Goal: Task Accomplishment & Management: Use online tool/utility

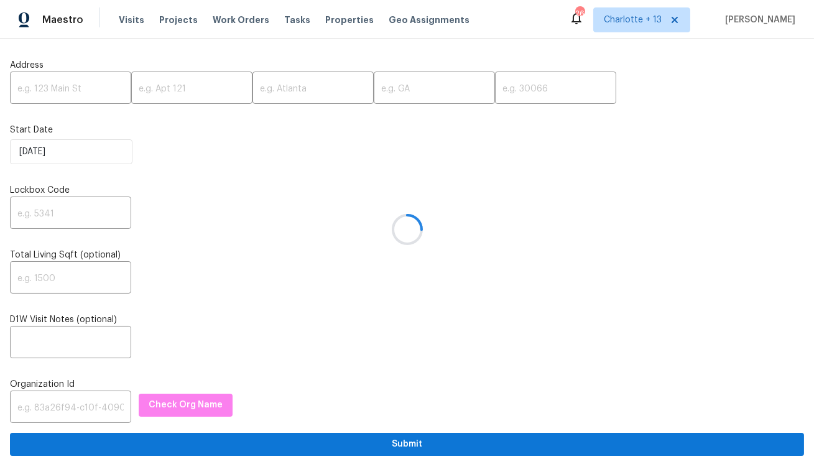
click at [74, 81] on div at bounding box center [407, 229] width 814 height 459
click at [73, 88] on input "text" at bounding box center [70, 89] width 121 height 29
paste input "[STREET_ADDRESS]"
click at [96, 91] on input "[STREET_ADDRESS]" at bounding box center [70, 89] width 121 height 29
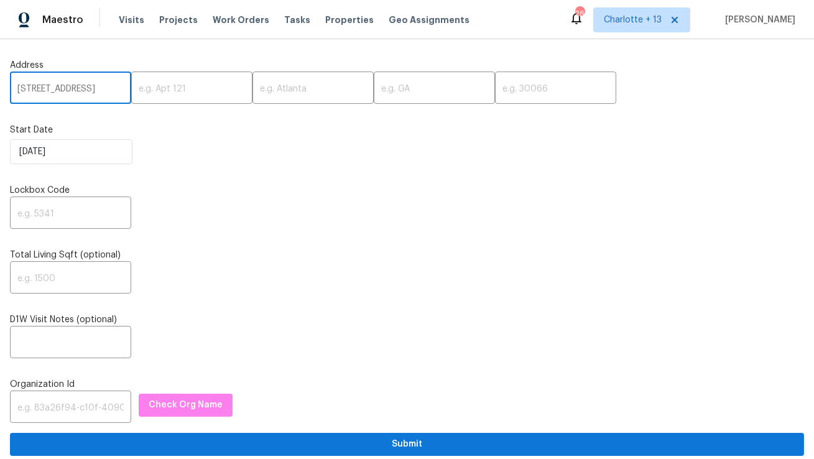
click at [96, 91] on input "[STREET_ADDRESS]" at bounding box center [70, 89] width 121 height 29
type input "[STREET_ADDRESS]"
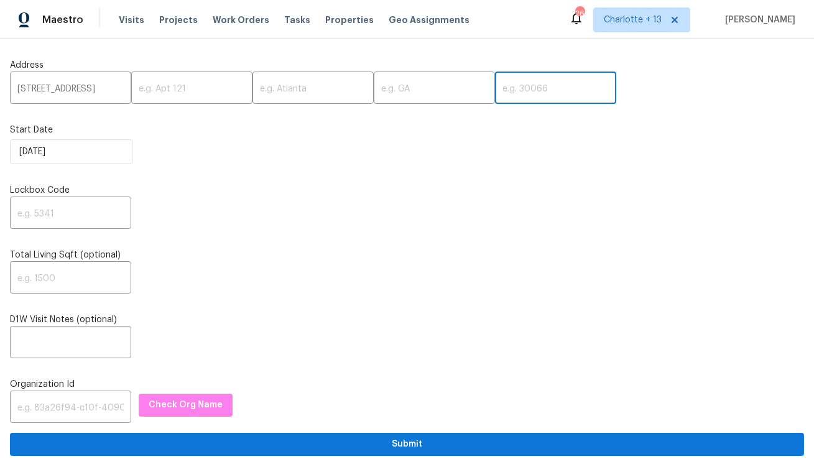
scroll to position [0, 0]
click at [495, 84] on input "text" at bounding box center [555, 89] width 121 height 29
paste input "89031"
type input "89031"
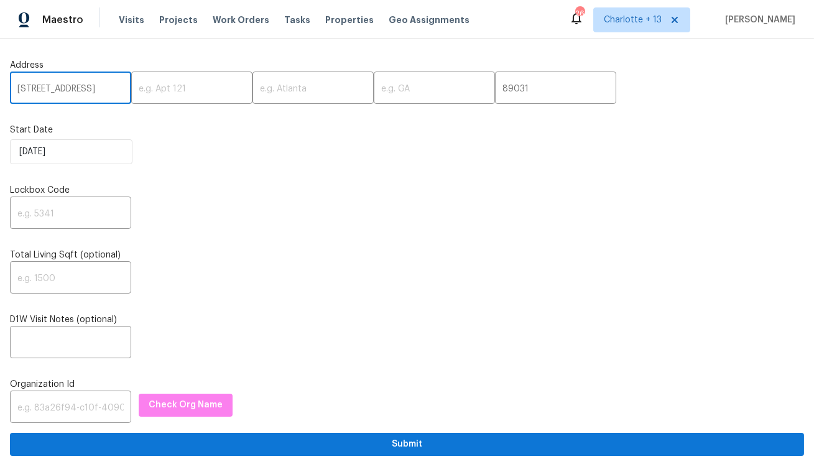
drag, startPoint x: 95, startPoint y: 90, endPoint x: 29, endPoint y: 90, distance: 65.3
click at [29, 90] on input "[STREET_ADDRESS]" at bounding box center [70, 89] width 121 height 29
type input "[STREET_ADDRESS]"
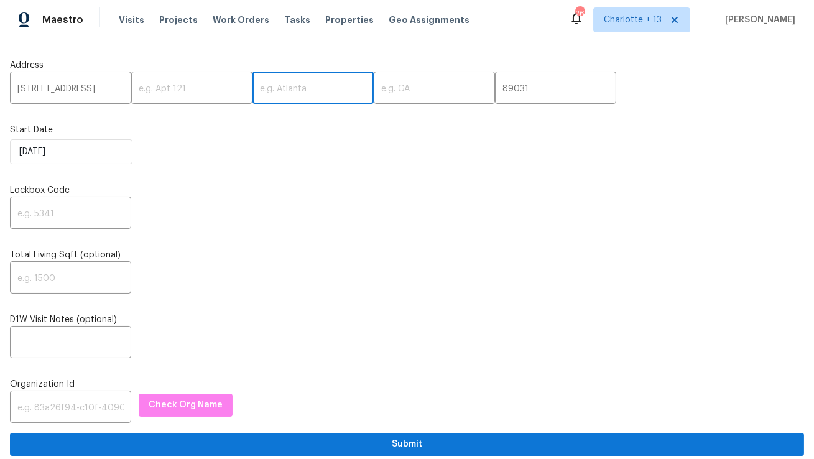
click at [284, 89] on input "text" at bounding box center [312, 89] width 121 height 29
paste input "[GEOGRAPHIC_DATA]"
type input "[GEOGRAPHIC_DATA]"
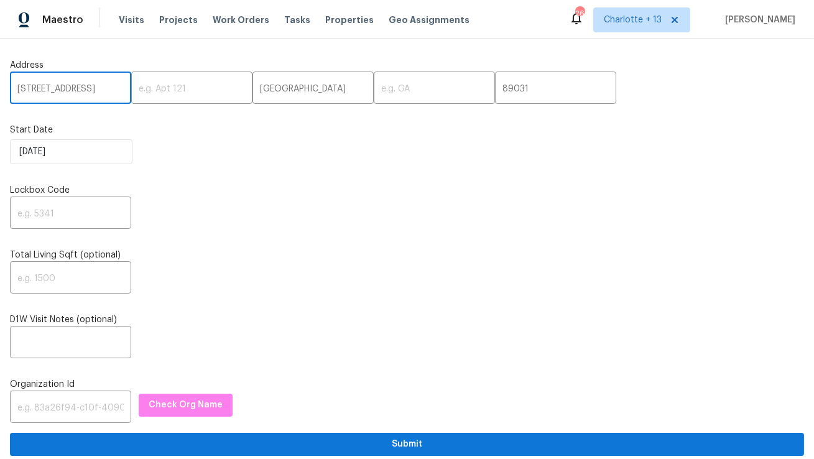
click at [103, 90] on input "[STREET_ADDRESS]" at bounding box center [70, 89] width 121 height 29
type input "[STREET_ADDRESS] ,"
click at [374, 81] on input "text" at bounding box center [434, 89] width 121 height 29
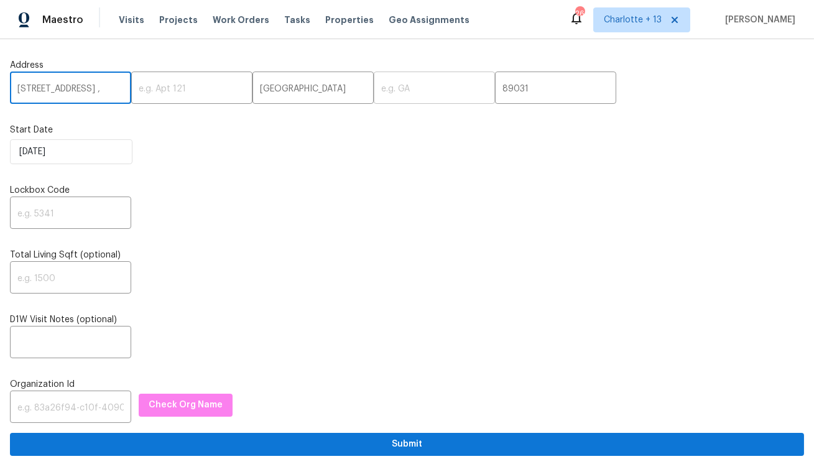
scroll to position [0, 0]
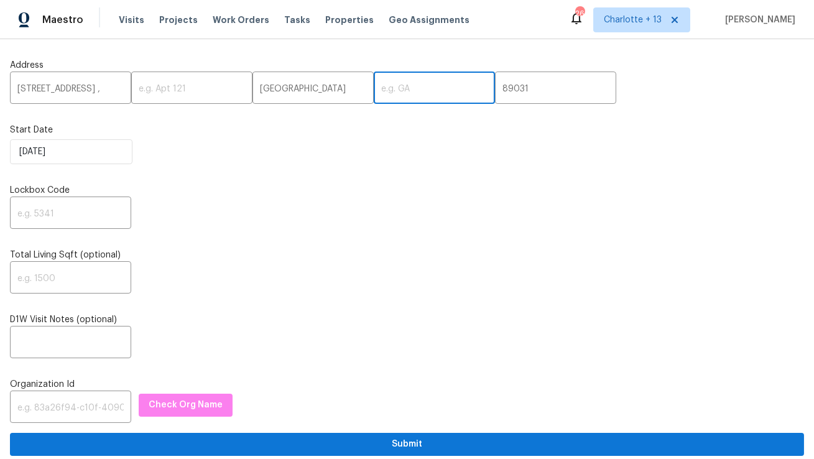
paste input "NV"
type input "NV"
click at [105, 85] on input "[STREET_ADDRESS] ," at bounding box center [70, 89] width 121 height 29
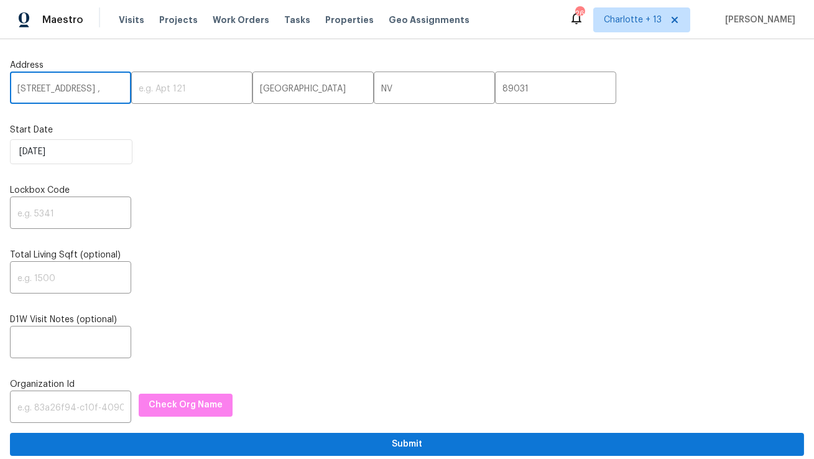
scroll to position [0, 13]
drag, startPoint x: 115, startPoint y: 90, endPoint x: 104, endPoint y: 90, distance: 10.6
click at [104, 90] on input "[STREET_ADDRESS] ," at bounding box center [70, 89] width 121 height 29
type input "[STREET_ADDRESS]"
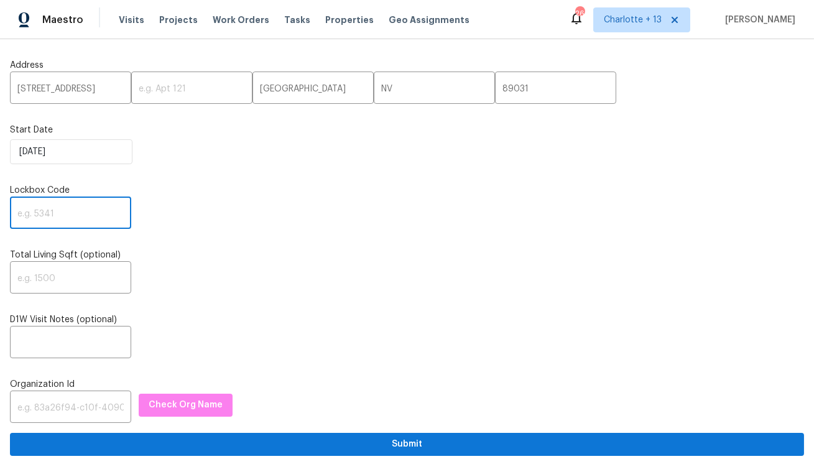
scroll to position [0, 0]
click at [72, 215] on input "text" at bounding box center [70, 214] width 121 height 29
paste input "2708"
type input "2708"
click at [44, 401] on input "text" at bounding box center [70, 408] width 121 height 29
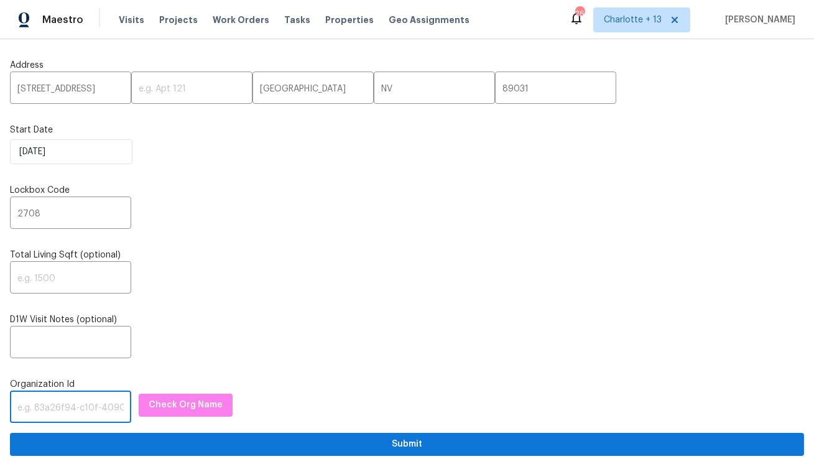
paste input "1349d153-b359-4f9b-b4dd-758ff939cc37"
type input "1349d153-b359-4f9b-b4dd-758ff939cc37"
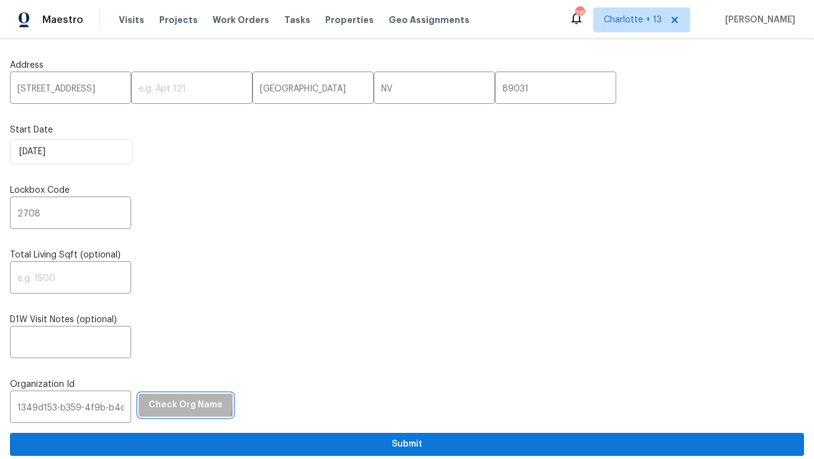
click at [165, 402] on span "Check Org Name" at bounding box center [186, 405] width 74 height 16
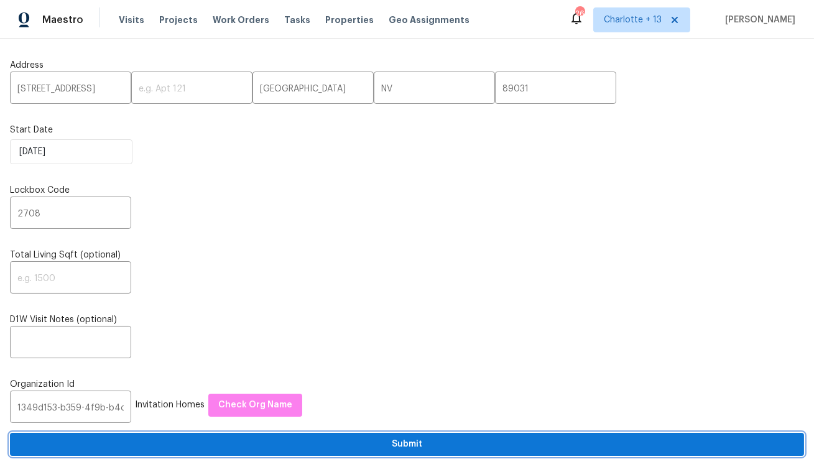
click at [216, 448] on span "Submit" at bounding box center [407, 444] width 774 height 16
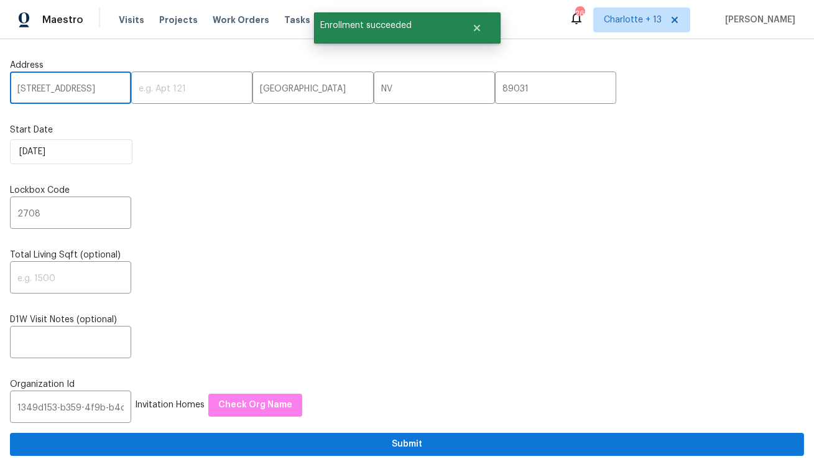
click at [57, 93] on input "[STREET_ADDRESS]" at bounding box center [70, 89] width 121 height 29
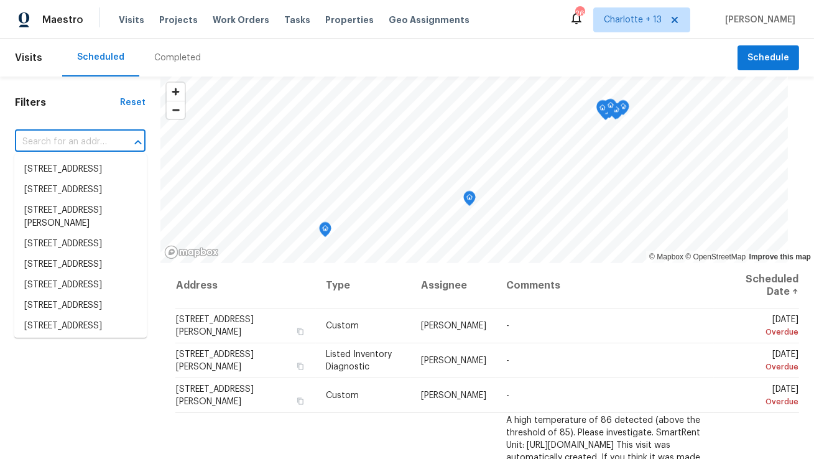
click at [76, 142] on input "text" at bounding box center [63, 141] width 96 height 19
paste input "[STREET_ADDRESS]"
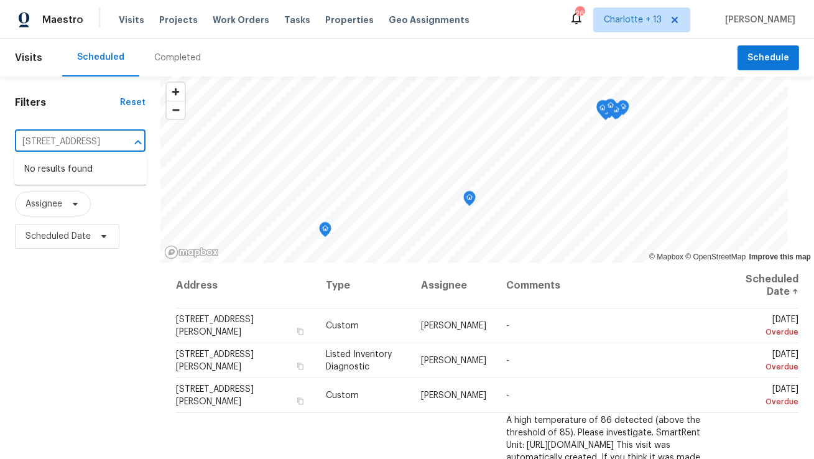
type input "[STREET_ADDRESS]"
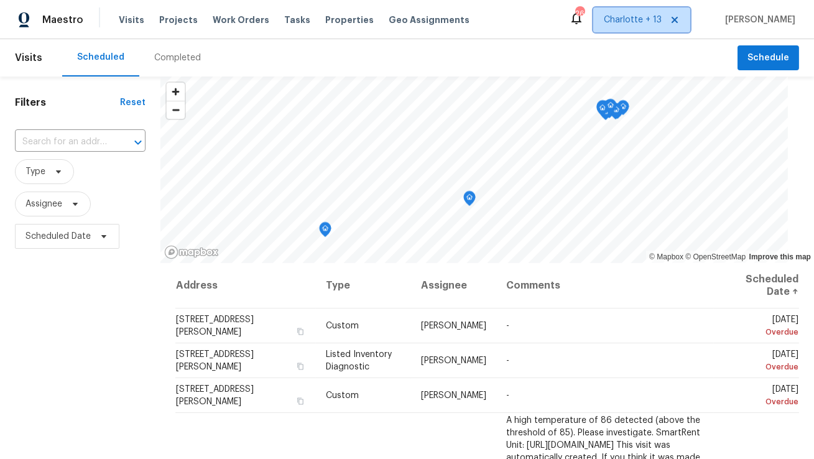
scroll to position [0, 0]
click at [642, 28] on span "Charlotte + 13" at bounding box center [641, 19] width 97 height 25
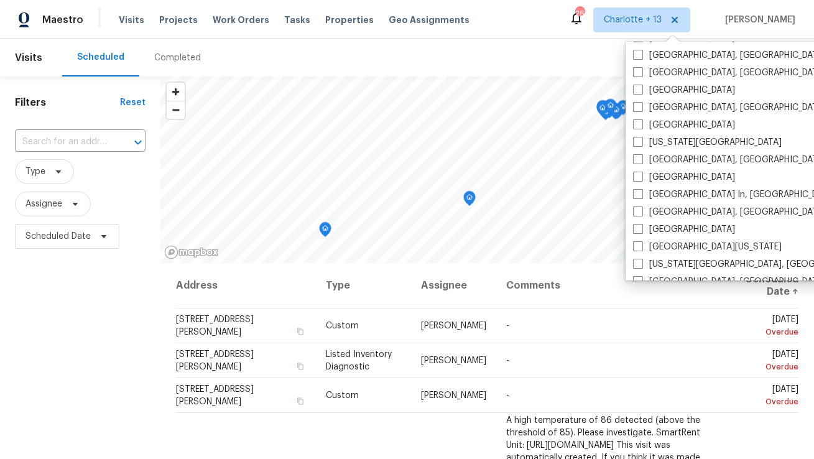
scroll to position [546, 0]
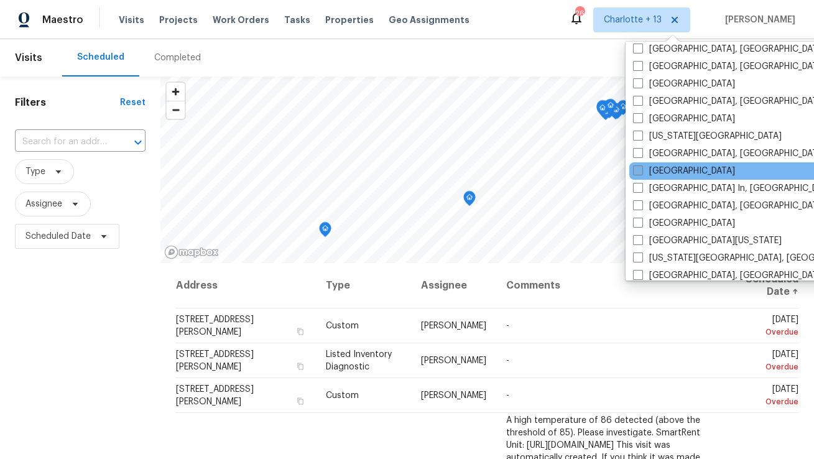
click at [661, 165] on label "Las Vegas" at bounding box center [684, 171] width 102 height 12
click at [641, 165] on input "Las Vegas" at bounding box center [637, 169] width 8 height 8
checkbox input "true"
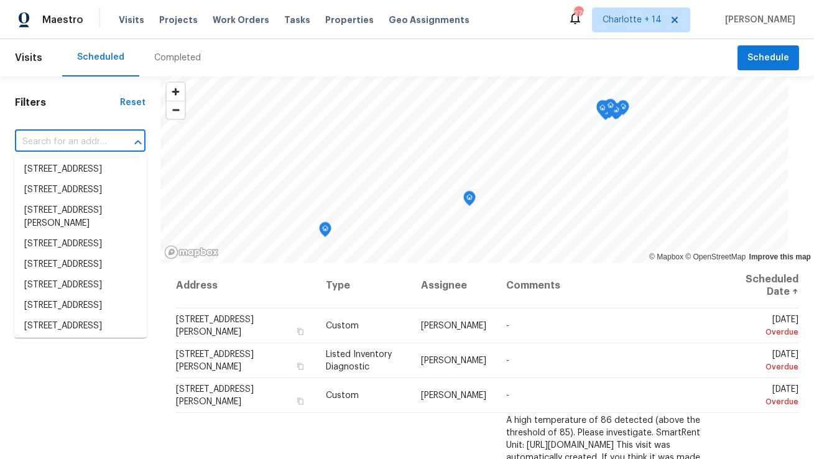
click at [80, 139] on input "text" at bounding box center [63, 141] width 96 height 19
paste input "[STREET_ADDRESS]"
type input "[STREET_ADDRESS]"
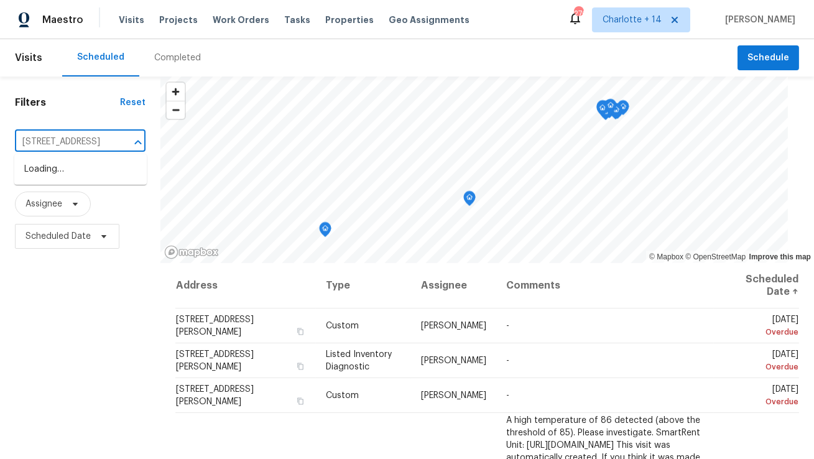
scroll to position [0, 10]
click at [80, 165] on li "[STREET_ADDRESS]" at bounding box center [80, 169] width 132 height 21
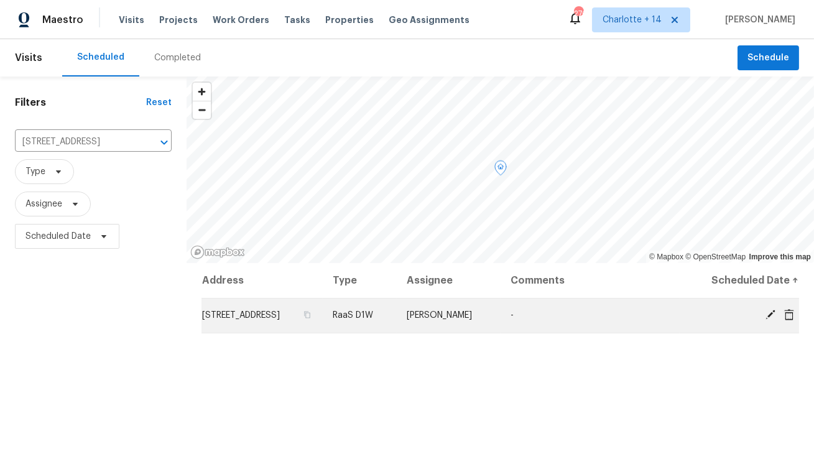
click at [793, 320] on icon at bounding box center [789, 313] width 10 height 11
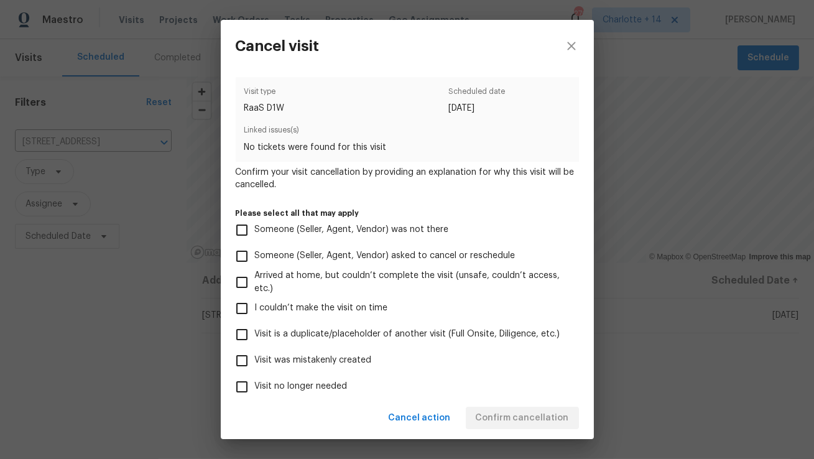
click at [358, 365] on span "Visit was mistakenly created" at bounding box center [313, 360] width 117 height 13
click at [255, 365] on input "Visit was mistakenly created" at bounding box center [242, 361] width 26 height 26
checkbox input "true"
click at [525, 439] on div "Cancel action Confirm cancellation" at bounding box center [407, 418] width 373 height 43
click at [527, 423] on span "Confirm cancellation" at bounding box center [522, 418] width 93 height 16
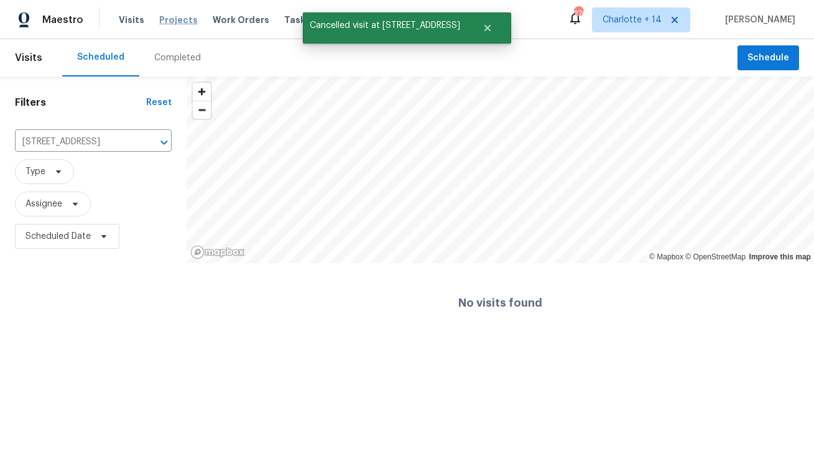
click at [178, 20] on span "Projects" at bounding box center [178, 20] width 39 height 12
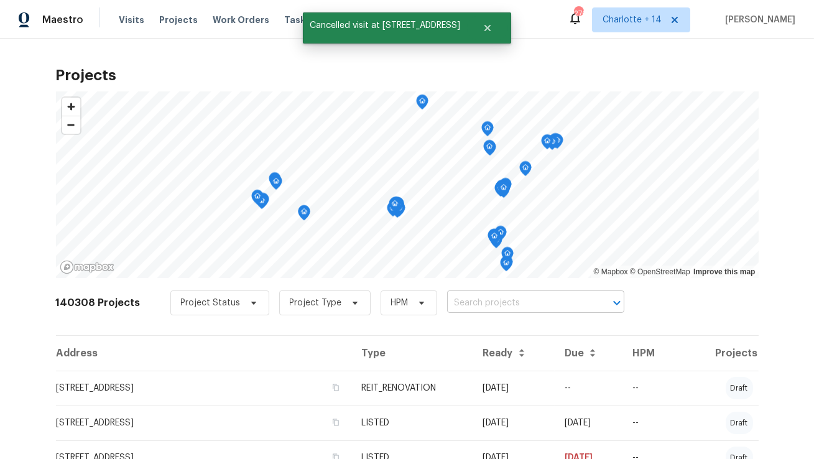
click at [451, 307] on input "text" at bounding box center [518, 302] width 142 height 19
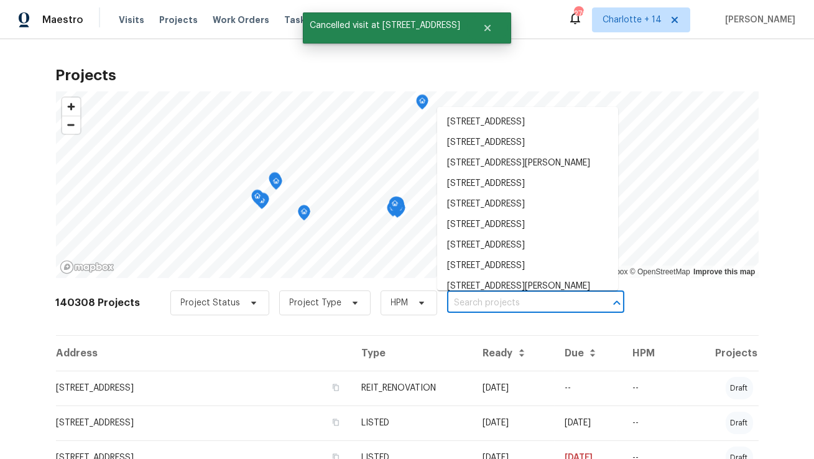
paste input "[STREET_ADDRESS]"
type input "[STREET_ADDRESS]"
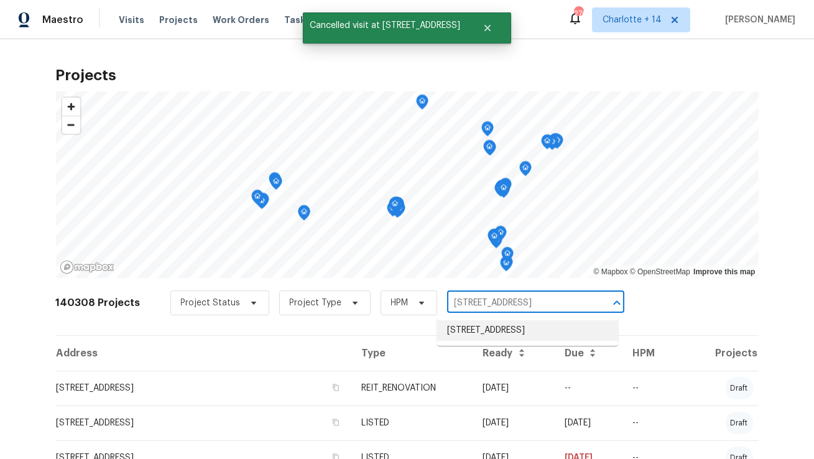
click at [456, 330] on li "[STREET_ADDRESS]" at bounding box center [527, 330] width 181 height 21
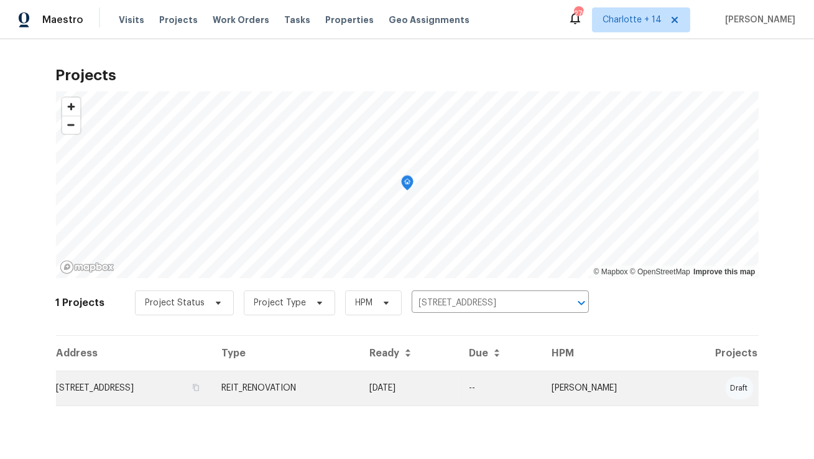
click at [158, 379] on td "[STREET_ADDRESS]" at bounding box center [134, 388] width 156 height 35
